Goal: Task Accomplishment & Management: Complete application form

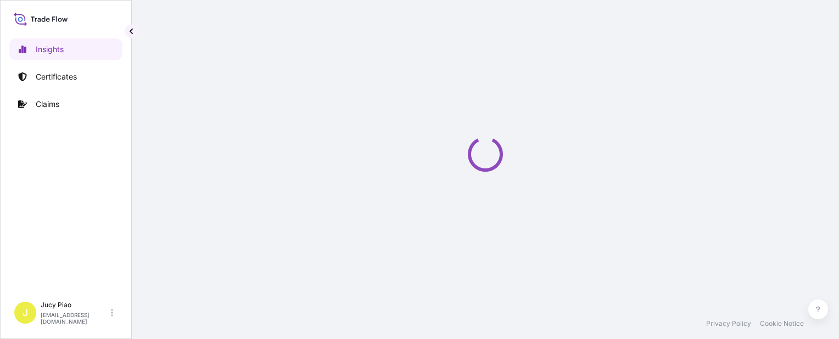
select select "2025"
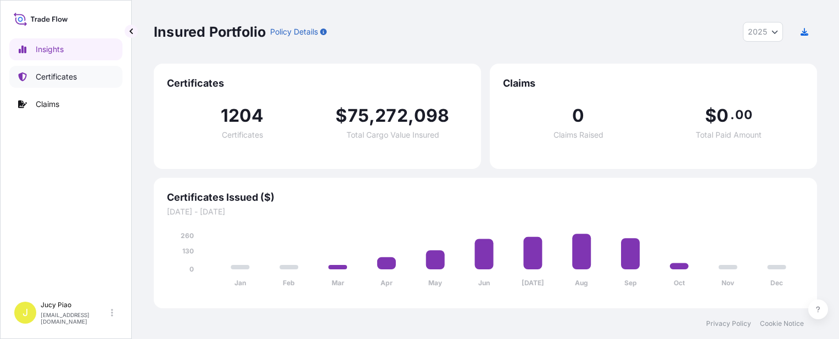
click at [60, 78] on p "Certificates" at bounding box center [56, 76] width 41 height 11
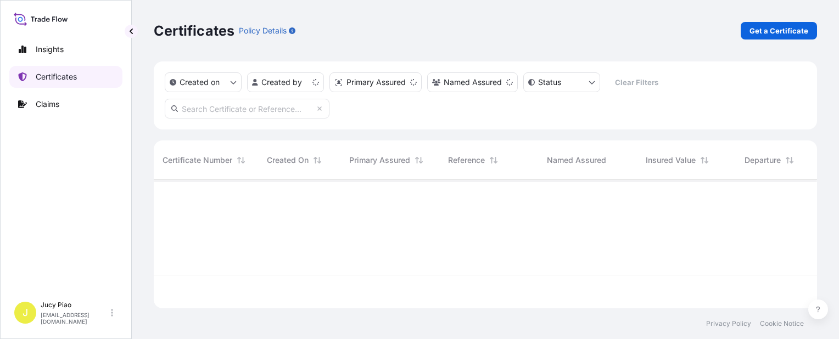
scroll to position [126, 654]
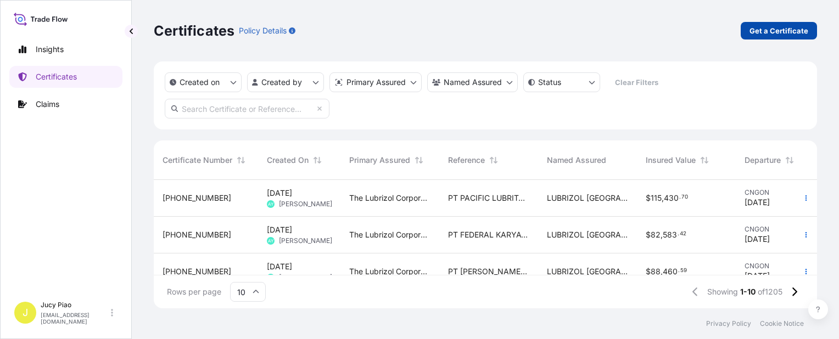
click at [793, 32] on p "Get a Certificate" at bounding box center [778, 30] width 59 height 11
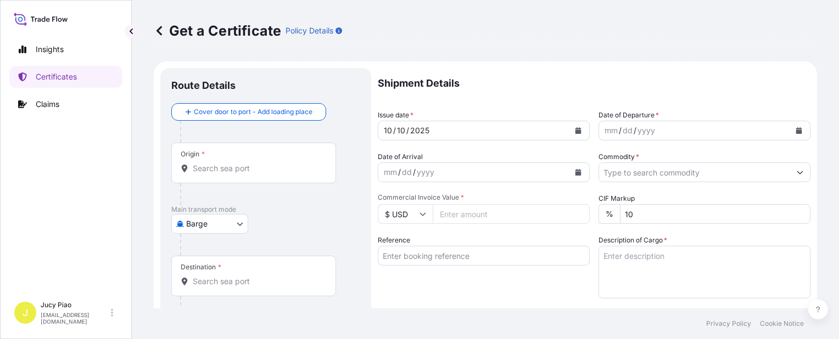
click at [214, 216] on body "Insights Certificates Claims J Jucy Piao [EMAIL_ADDRESS][DOMAIN_NAME] Get a Cer…" at bounding box center [419, 169] width 839 height 339
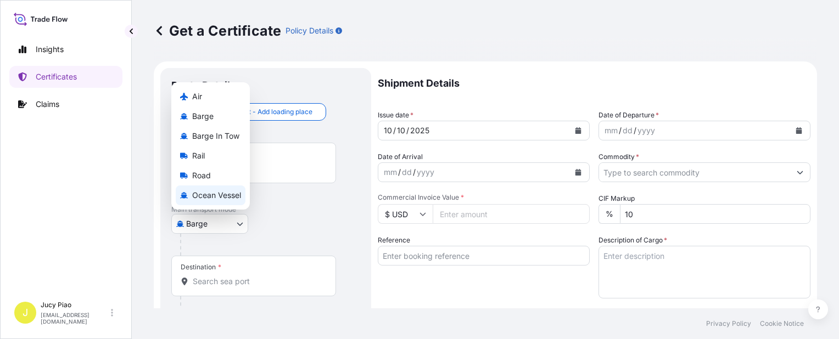
click at [220, 194] on span "Ocean Vessel" at bounding box center [216, 195] width 49 height 11
select select "Ocean Vessel"
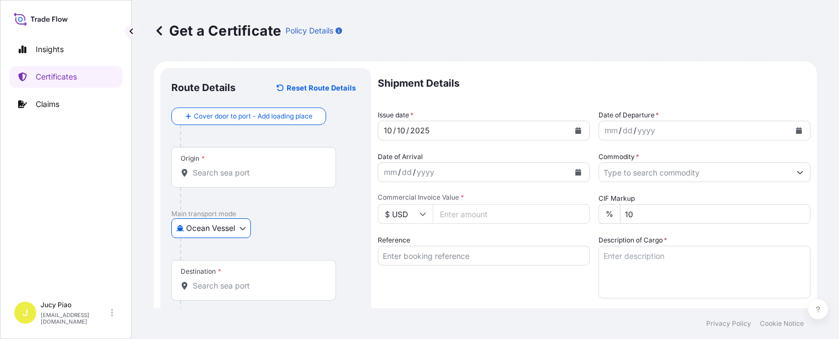
click at [454, 258] on input "Reference" at bounding box center [484, 256] width 212 height 20
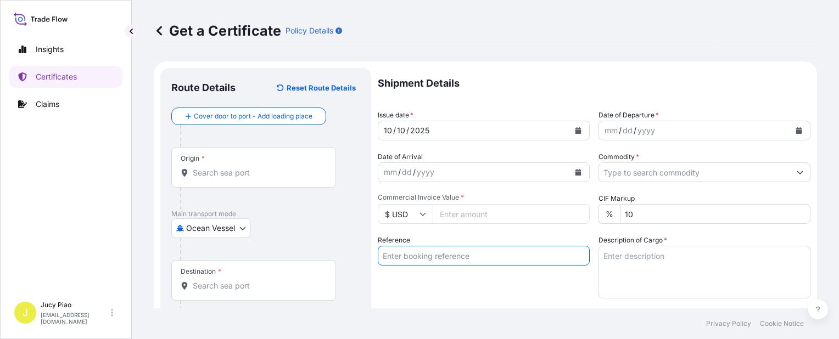
paste input "KMTCSHAO530920"
type input "KMTCSHAO530920"
drag, startPoint x: 438, startPoint y: 297, endPoint x: 435, endPoint y: 303, distance: 6.9
click at [438, 298] on div "Reference KMTCSHAO530920" at bounding box center [484, 267] width 212 height 64
click at [215, 175] on input "Origin *" at bounding box center [258, 172] width 130 height 11
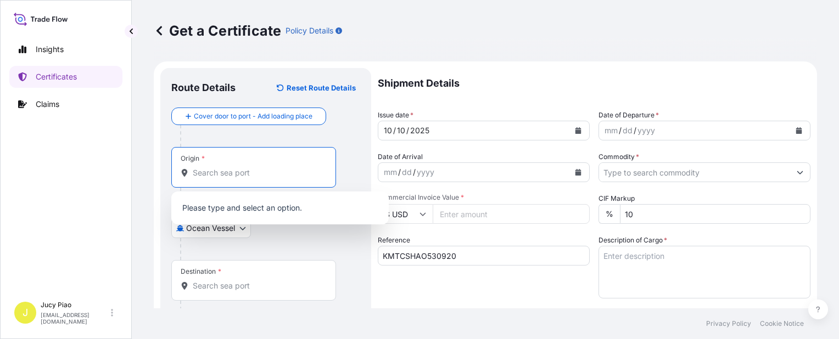
paste input "[GEOGRAPHIC_DATA]"
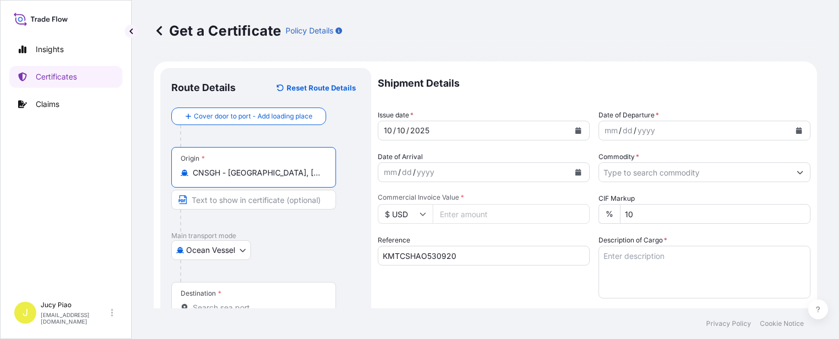
drag, startPoint x: 228, startPoint y: 175, endPoint x: 314, endPoint y: 178, distance: 85.7
click at [314, 178] on input "CNSGH - [GEOGRAPHIC_DATA], [GEOGRAPHIC_DATA]" at bounding box center [258, 172] width 130 height 11
type input "CNSGH - [GEOGRAPHIC_DATA], [GEOGRAPHIC_DATA]"
click at [267, 202] on input "Text to appear on certificate" at bounding box center [253, 200] width 165 height 20
paste input "[GEOGRAPHIC_DATA], [GEOGRAPHIC_DATA]"
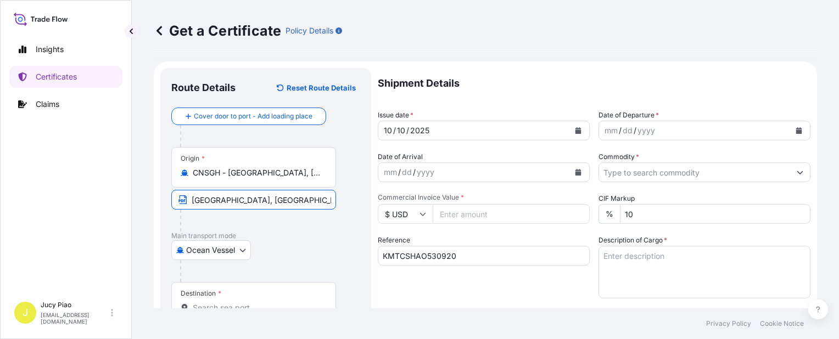
scroll to position [55, 0]
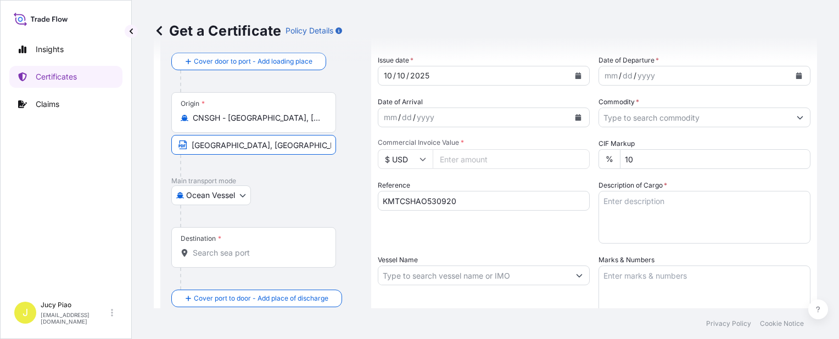
type input "[GEOGRAPHIC_DATA], [GEOGRAPHIC_DATA]"
click at [223, 256] on input "Destination *" at bounding box center [258, 253] width 130 height 11
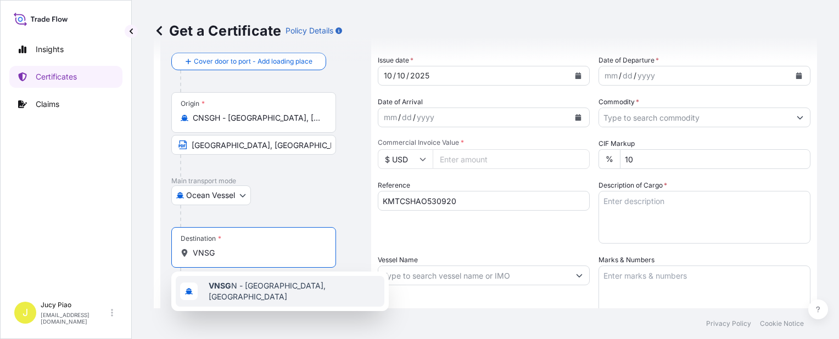
click at [239, 293] on span "VNSG N - [GEOGRAPHIC_DATA], [GEOGRAPHIC_DATA]" at bounding box center [294, 292] width 171 height 22
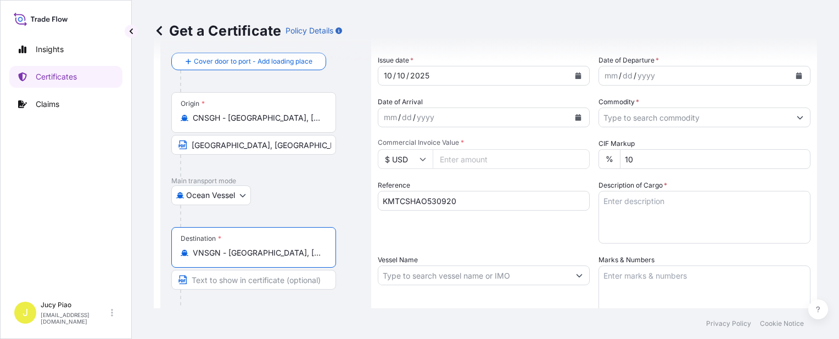
type input "VNSGN - [GEOGRAPHIC_DATA], [GEOGRAPHIC_DATA]"
click at [222, 282] on input "Text to appear on certificate" at bounding box center [253, 280] width 165 height 20
paste input "CAT LAI, HOCHIMINH"
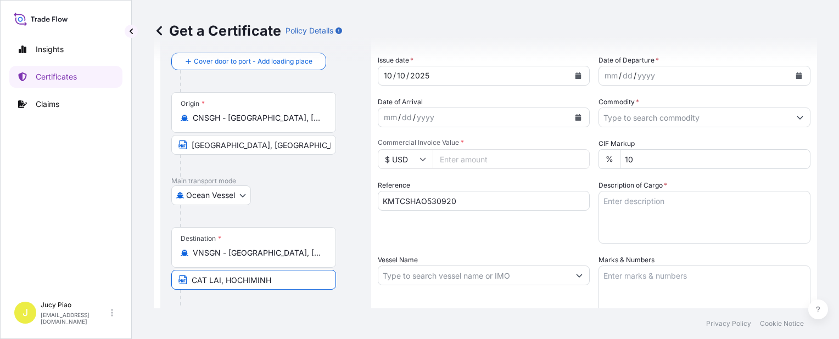
type input "CAT LAI, HOCHIMINH"
click at [509, 250] on div "Shipment Details Issue date * [DATE] Date of Departure * mm / dd / yyyy Date of…" at bounding box center [594, 274] width 433 height 523
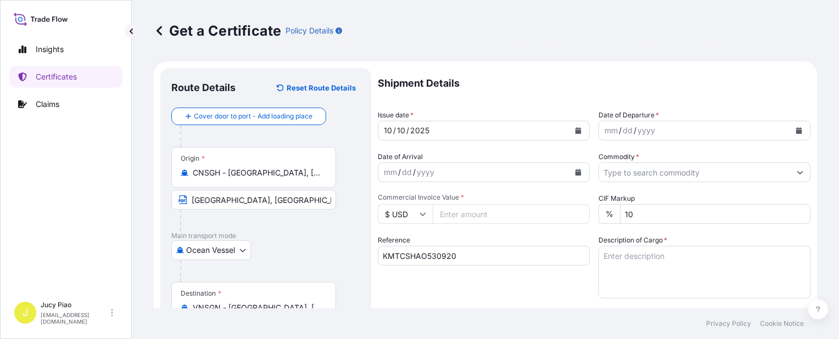
click at [383, 133] on div "10" at bounding box center [388, 130] width 10 height 13
click at [387, 129] on div "10" at bounding box center [388, 130] width 10 height 13
click at [605, 130] on div "mm" at bounding box center [610, 130] width 15 height 13
click at [666, 175] on input "Commodity *" at bounding box center [694, 172] width 191 height 20
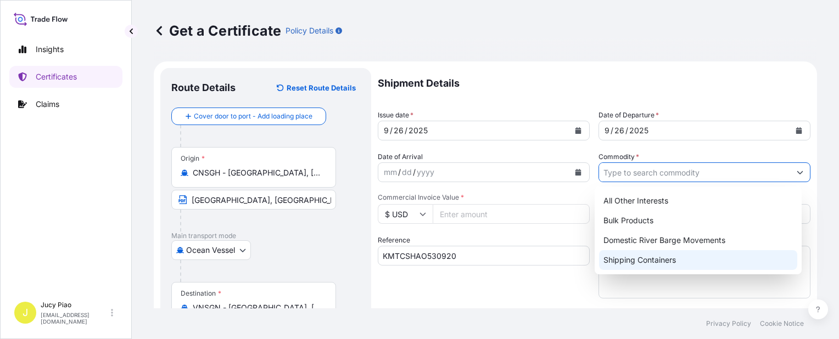
click at [624, 267] on div "Shipping Containers" at bounding box center [698, 260] width 198 height 20
type input "Shipping Containers"
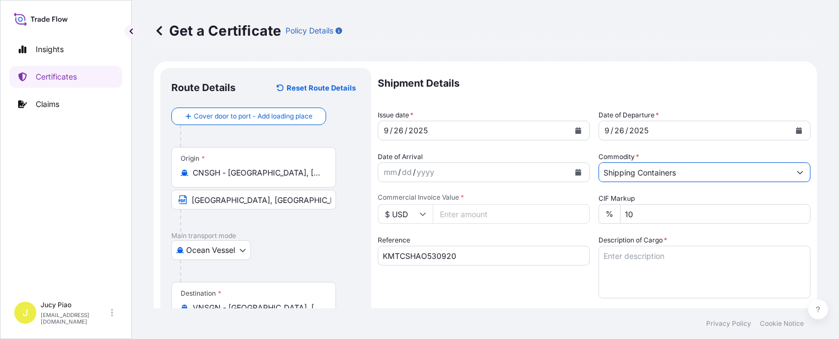
click at [641, 287] on textarea "Description of Cargo *" at bounding box center [704, 272] width 212 height 53
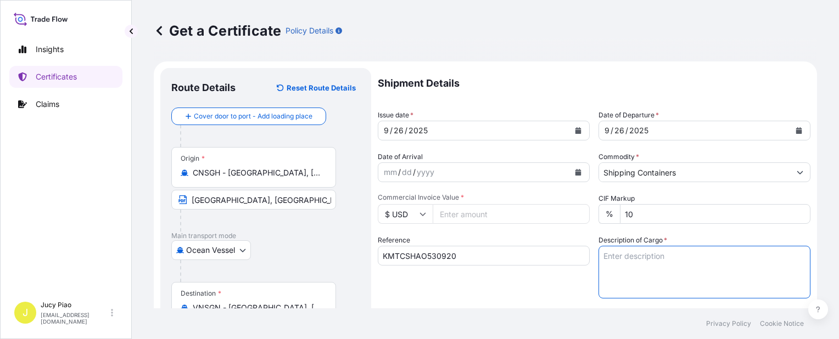
paste textarea "THERMOPLASTIC POLYURETHANE ESTANE(R) S360D-7N, PE FOIL BAG ESTANE(R) S385A-46N,…"
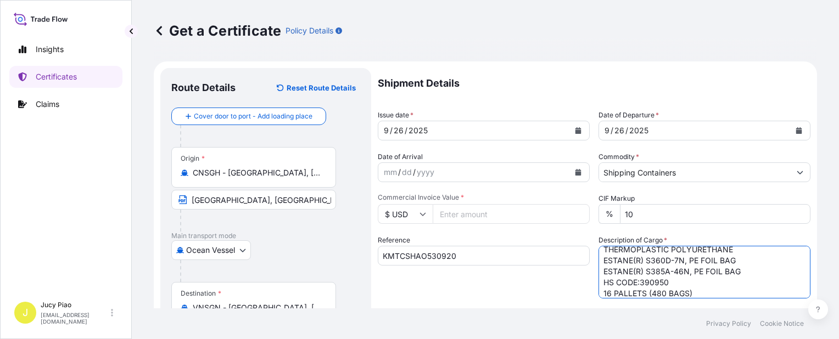
scroll to position [110, 0]
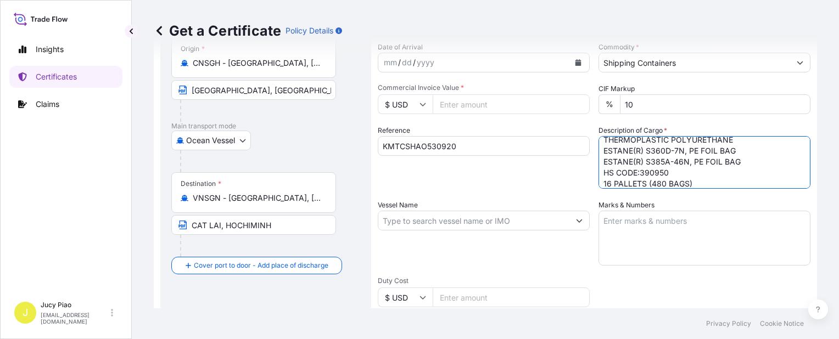
type textarea "THERMOPLASTIC POLYURETHANE ESTANE(R) S360D-7N, PE FOIL BAG ESTANE(R) S385A-46N,…"
click at [708, 203] on div "Marks & Numbers" at bounding box center [704, 233] width 212 height 66
click at [668, 247] on textarea "Marks & Numbers" at bounding box center [704, 238] width 212 height 55
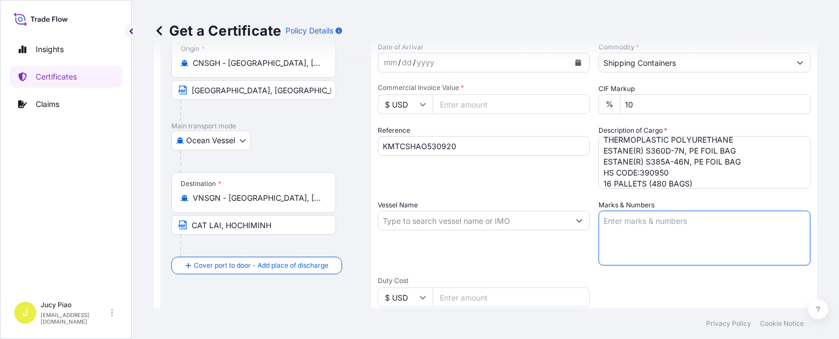
paste textarea "LCH35250912"
type textarea "LCH35250912"
click at [705, 181] on textarea "THERMOPLASTIC POLYURETHANE ESTANE(R) S360D-7N, PE FOIL BAG ESTANE(R) S385A-46N,…" at bounding box center [704, 162] width 212 height 53
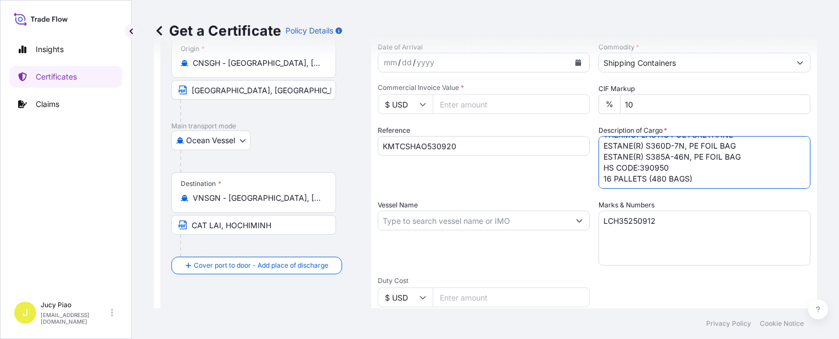
click at [421, 226] on input "Vessel Name" at bounding box center [473, 221] width 191 height 20
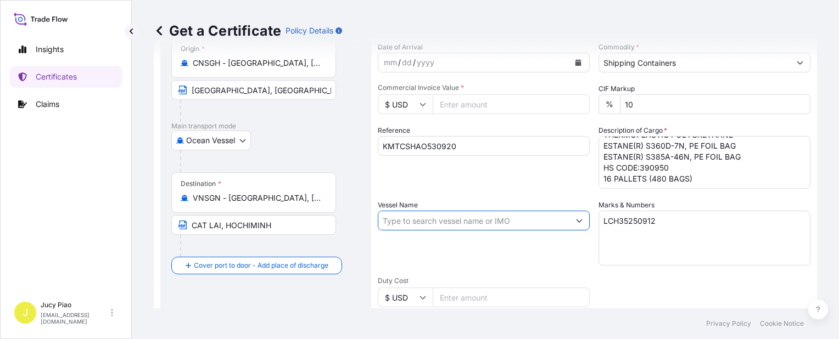
paste input "SM [GEOGRAPHIC_DATA]"
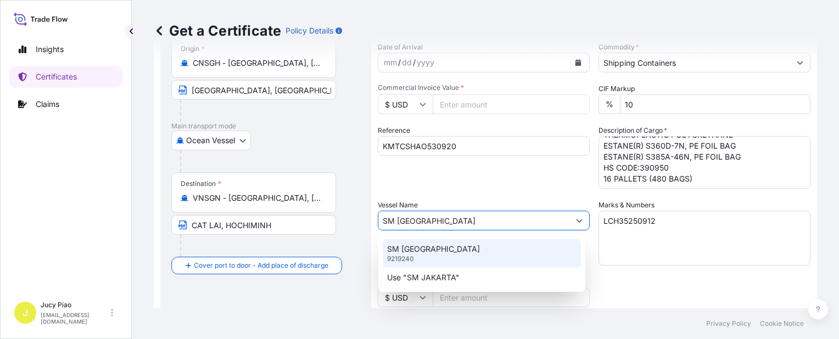
click at [422, 249] on p "SM [GEOGRAPHIC_DATA]" at bounding box center [433, 249] width 93 height 11
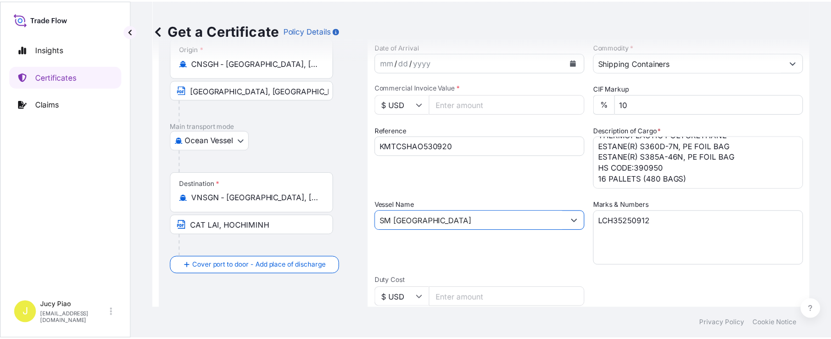
scroll to position [274, 0]
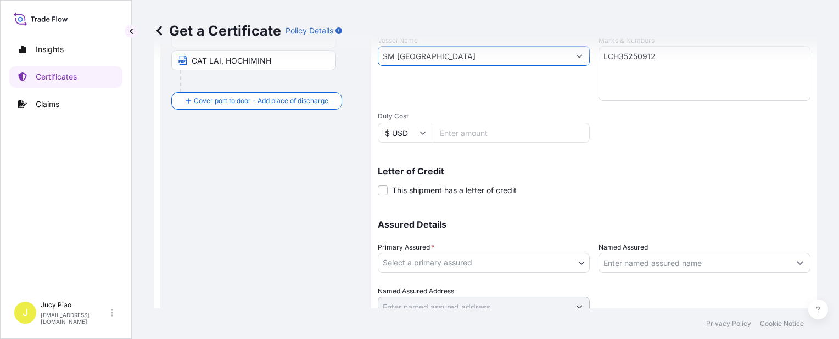
type input "SM [GEOGRAPHIC_DATA]"
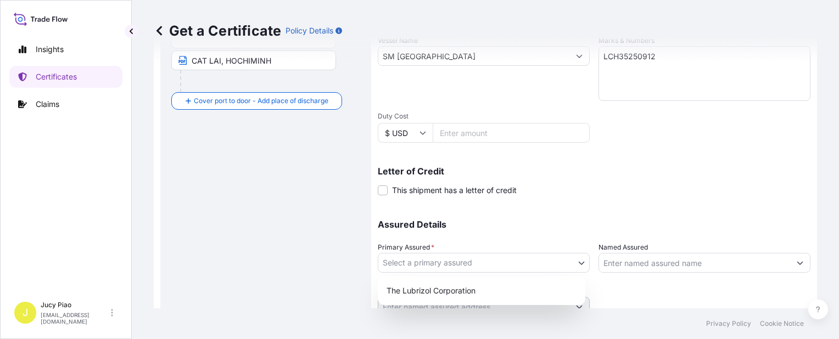
click at [479, 265] on body "0 options available. 2 options available. Insights Certificates Claims J Jucy P…" at bounding box center [419, 169] width 839 height 339
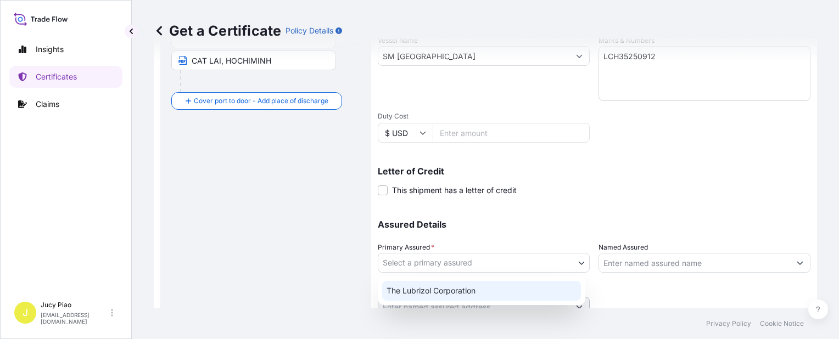
click at [441, 297] on div "The Lubrizol Corporation" at bounding box center [481, 291] width 199 height 20
select select "31566"
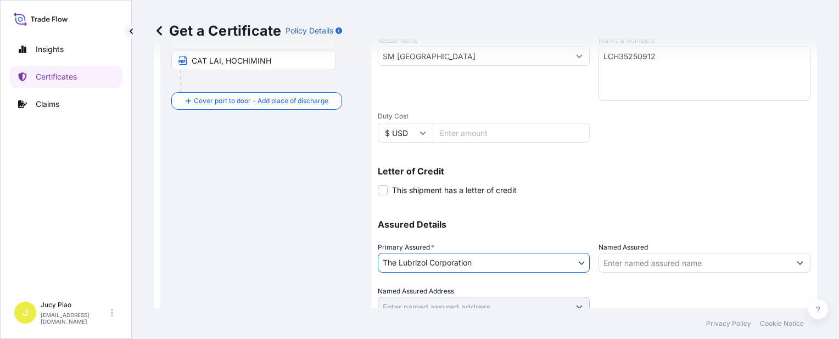
click at [677, 260] on input "Named Assured" at bounding box center [694, 263] width 191 height 20
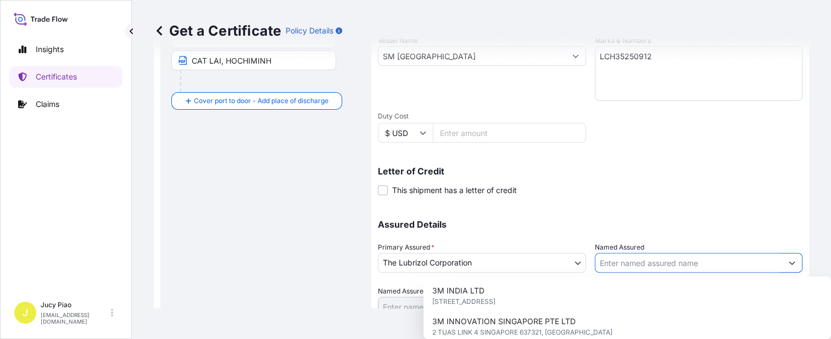
paste input "CONG TY TNHH CHEMSCO VINA"
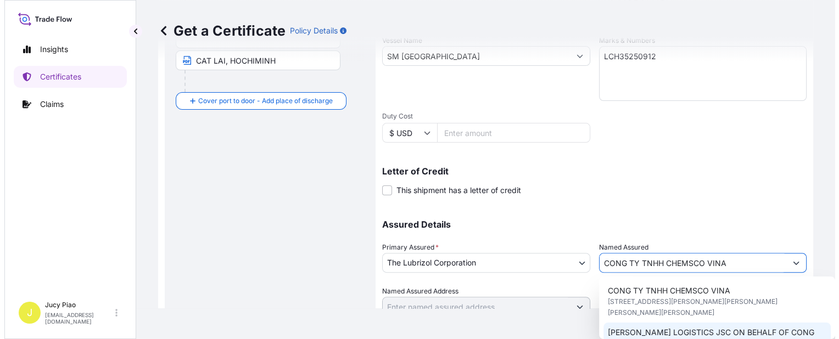
scroll to position [11, 0]
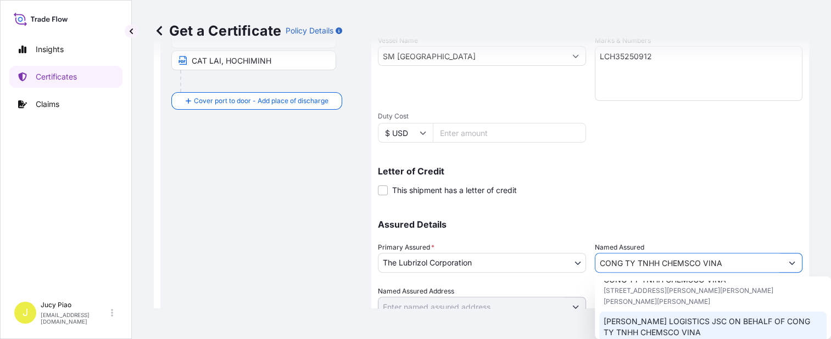
type input "CONG TY TNHH CHEMSCO VINA"
click at [720, 212] on div "Assured Details Primary Assured * The Lubrizol Corporation The Lubrizol Corpora…" at bounding box center [590, 262] width 424 height 110
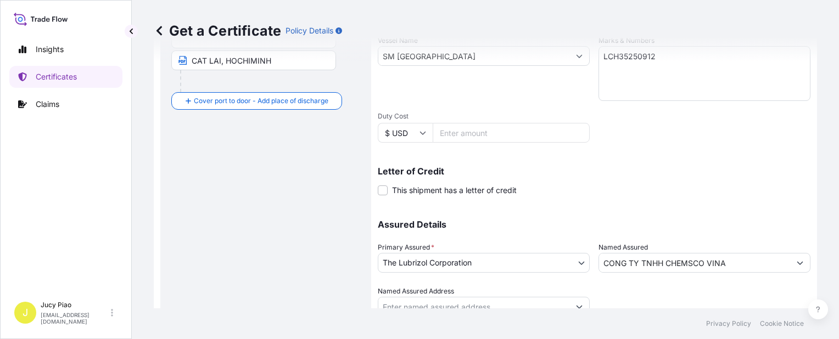
click at [615, 228] on p "Assured Details" at bounding box center [594, 224] width 433 height 9
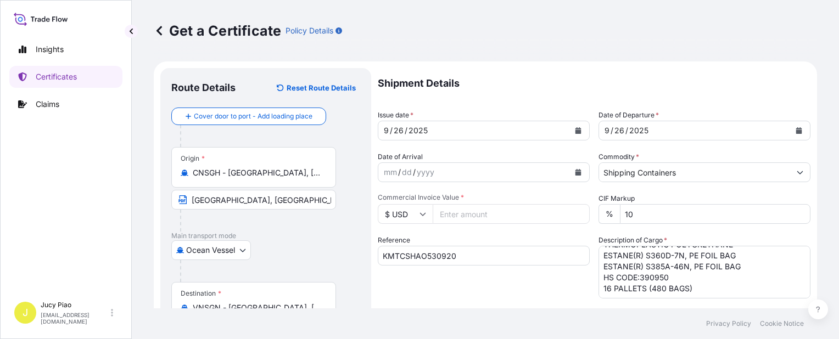
click at [433, 175] on div "yyyy" at bounding box center [426, 172] width 20 height 13
click at [485, 221] on input "Commercial Invoice Value *" at bounding box center [511, 214] width 157 height 20
click at [490, 217] on input "Commercial Invoice Value *" at bounding box center [511, 214] width 157 height 20
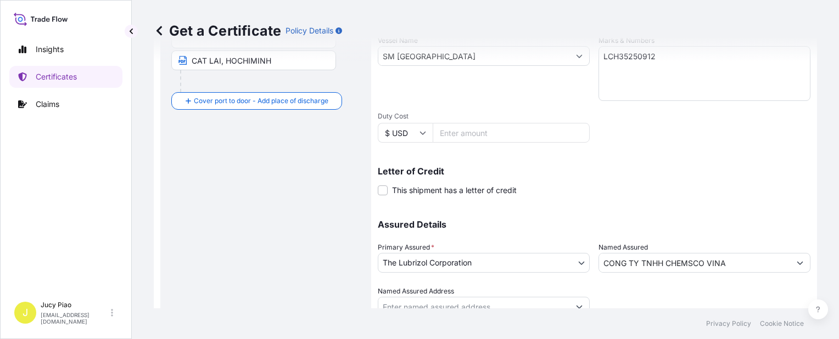
scroll to position [319, 0]
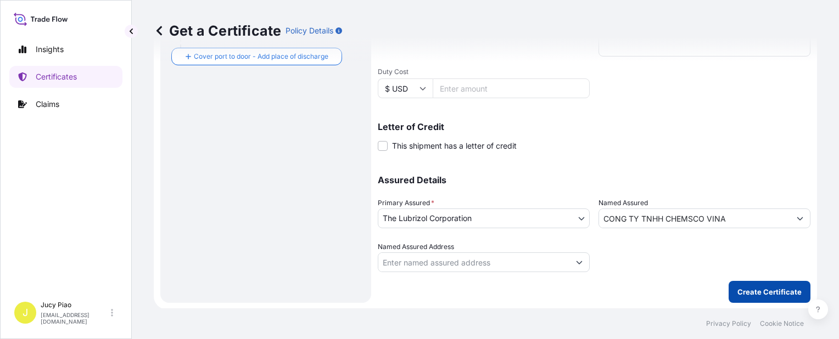
type input "37800"
click at [770, 287] on p "Create Certificate" at bounding box center [769, 292] width 64 height 11
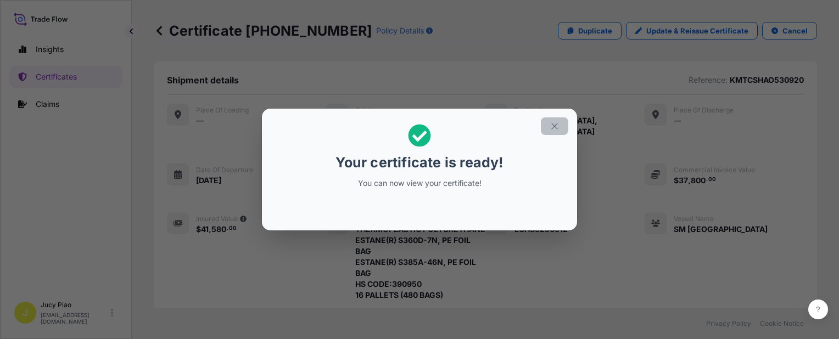
click at [552, 122] on icon "button" at bounding box center [554, 126] width 10 height 10
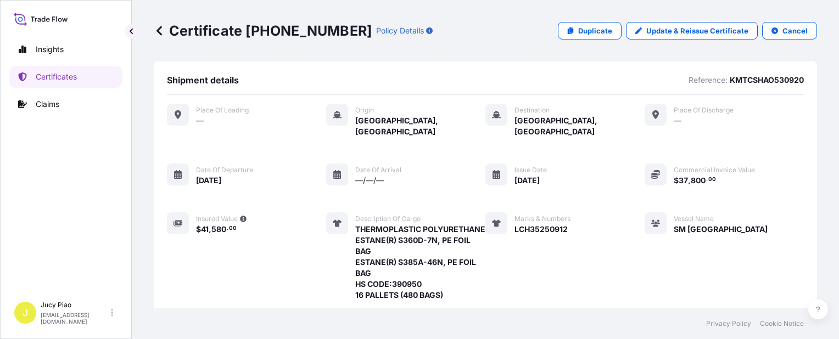
click at [614, 172] on div "Place of Loading — Origin [GEOGRAPHIC_DATA], [GEOGRAPHIC_DATA] Destination [GEO…" at bounding box center [485, 227] width 637 height 246
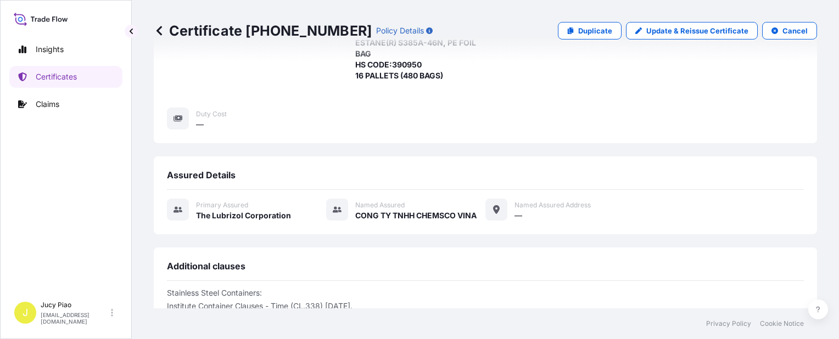
scroll to position [427, 0]
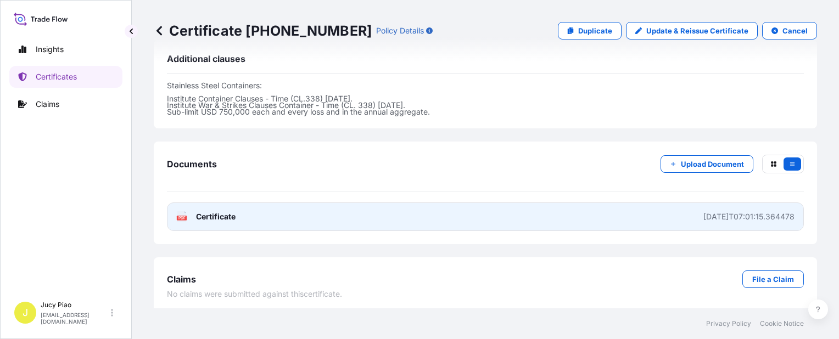
click at [631, 212] on link "PDF Certificate [DATE]T07:01:15.364478" at bounding box center [485, 217] width 637 height 29
